Goal: Contribute content: Add original content to the website for others to see

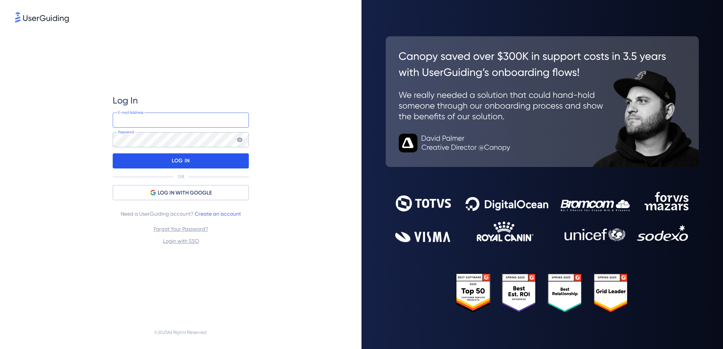
type input "[EMAIL_ADDRESS][DOMAIN_NAME]"
click at [192, 158] on div "LOG IN" at bounding box center [181, 160] width 136 height 15
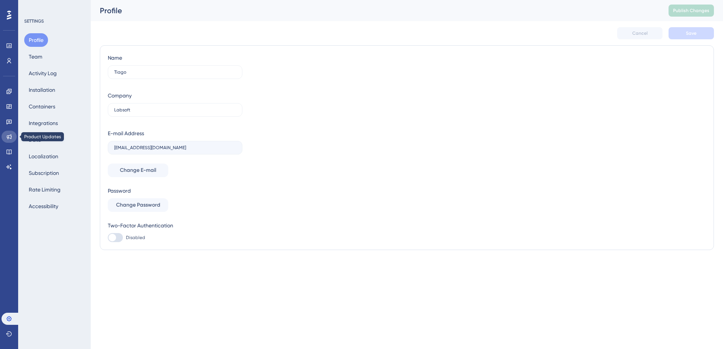
click at [7, 138] on icon at bounding box center [9, 137] width 5 height 5
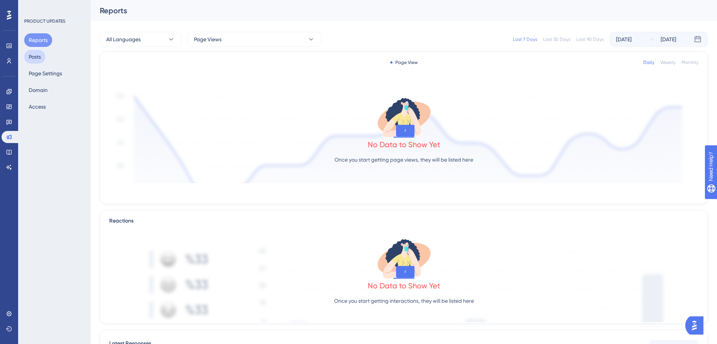
click at [32, 54] on button "Posts" at bounding box center [34, 57] width 21 height 14
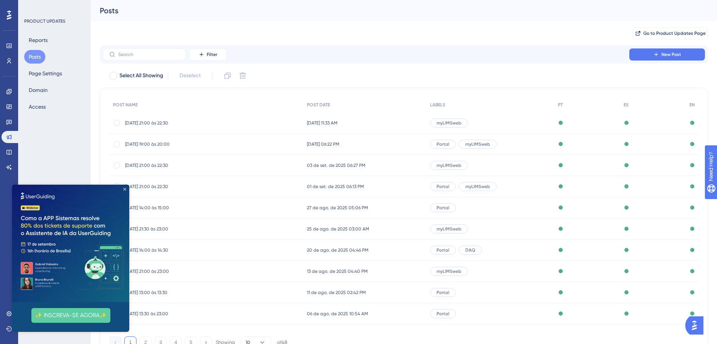
click at [125, 188] on icon "Close Preview" at bounding box center [124, 188] width 3 height 3
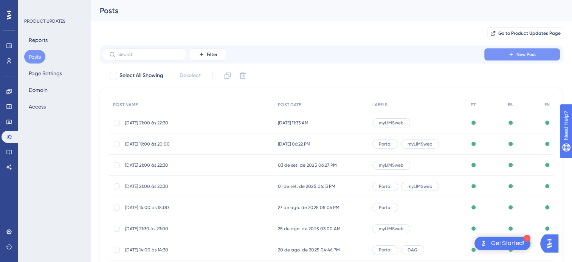
click at [513, 56] on icon at bounding box center [511, 54] width 6 height 6
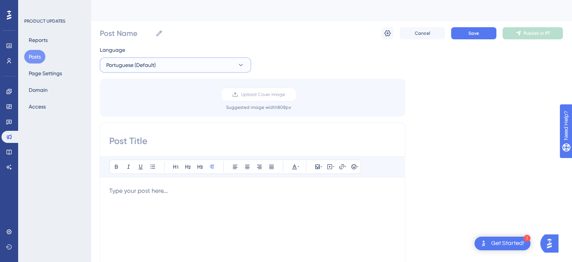
click at [241, 63] on icon at bounding box center [241, 65] width 8 height 8
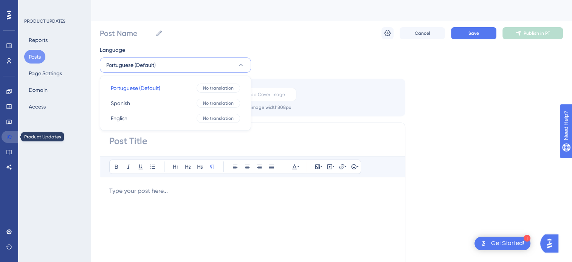
click at [9, 138] on icon at bounding box center [9, 137] width 6 height 6
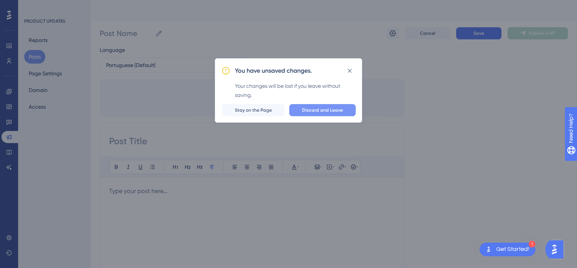
click at [331, 114] on button "Discard and Leave" at bounding box center [322, 110] width 67 height 12
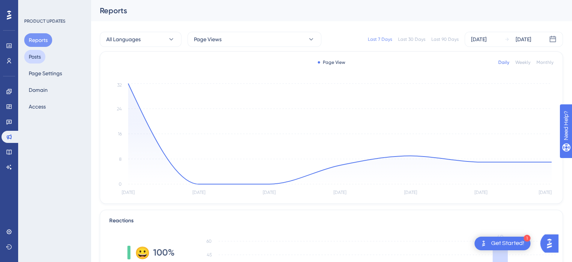
click at [40, 59] on button "Posts" at bounding box center [34, 57] width 21 height 14
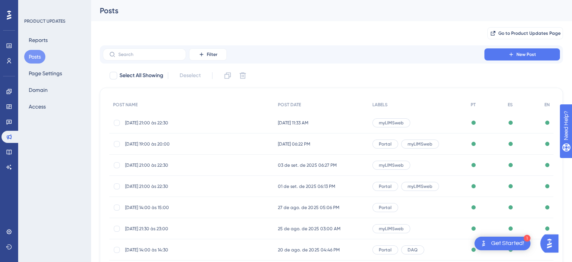
click at [282, 121] on span "[DATE] 11:33 AM" at bounding box center [293, 123] width 31 height 6
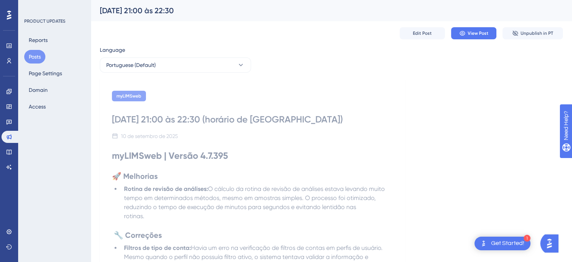
click at [39, 57] on button "Posts" at bounding box center [34, 57] width 21 height 14
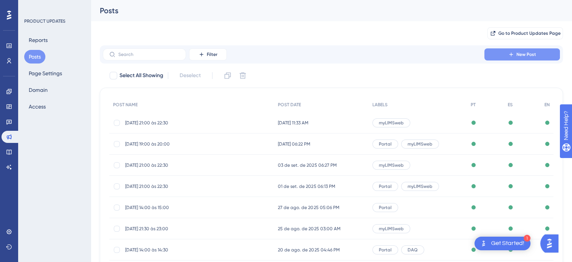
click at [522, 58] on button "New Post" at bounding box center [522, 54] width 76 height 12
